Goal: Task Accomplishment & Management: Manage account settings

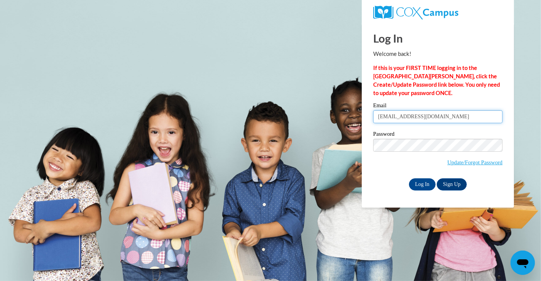
click at [473, 118] on input "[EMAIL_ADDRESS][DOMAIN_NAME]" at bounding box center [437, 116] width 129 height 13
type input "[EMAIL_ADDRESS][DOMAIN_NAME]"
click at [419, 184] on input "Log In" at bounding box center [422, 184] width 27 height 12
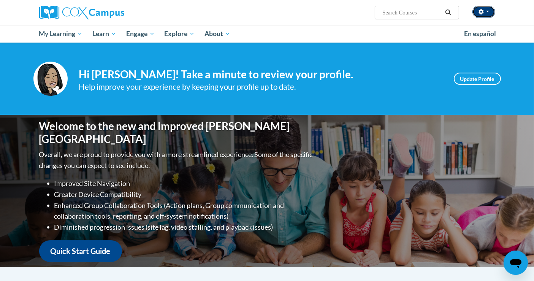
click at [488, 13] on button "button" at bounding box center [484, 12] width 23 height 12
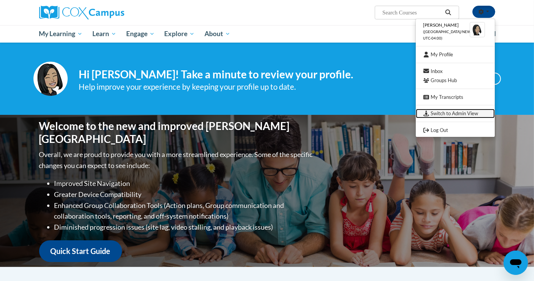
click at [455, 113] on link "Switch to Admin View" at bounding box center [455, 114] width 79 height 10
